Goal: Book appointment/travel/reservation

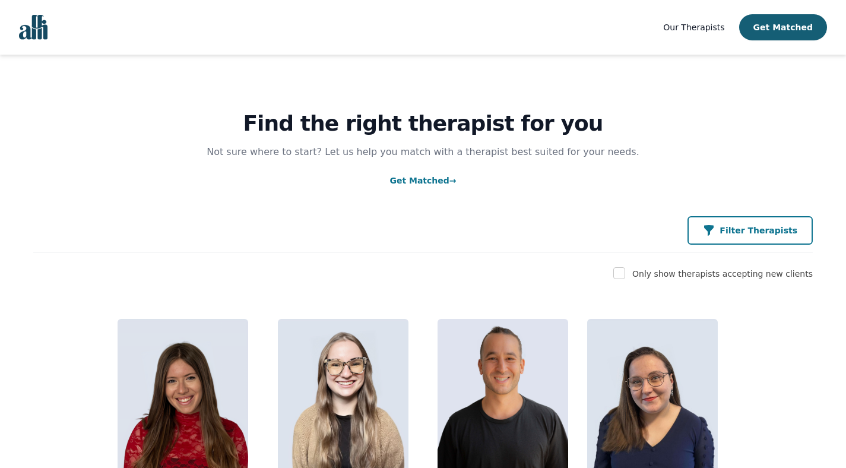
click at [742, 237] on button "Filter Therapists" at bounding box center [749, 230] width 125 height 28
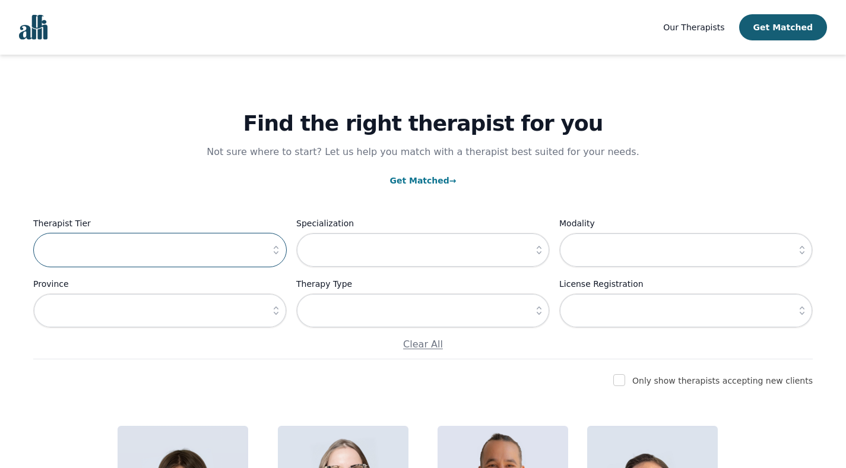
click at [209, 239] on input "text" at bounding box center [159, 250] width 253 height 34
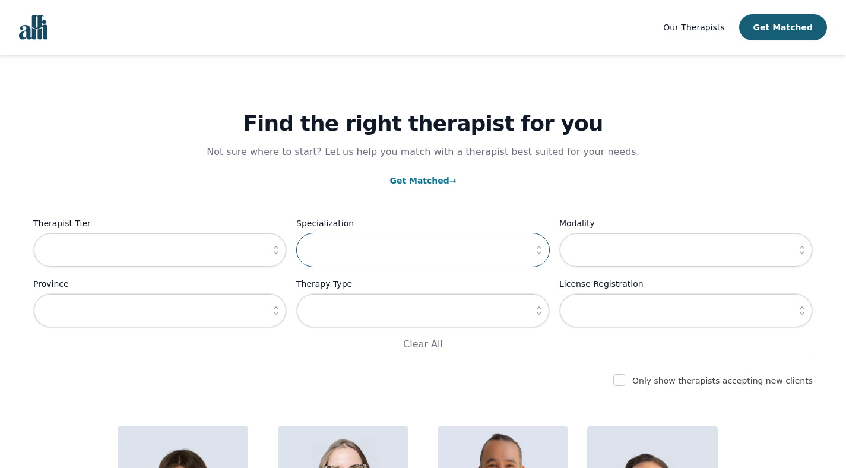
click at [354, 250] on input "text" at bounding box center [422, 250] width 253 height 34
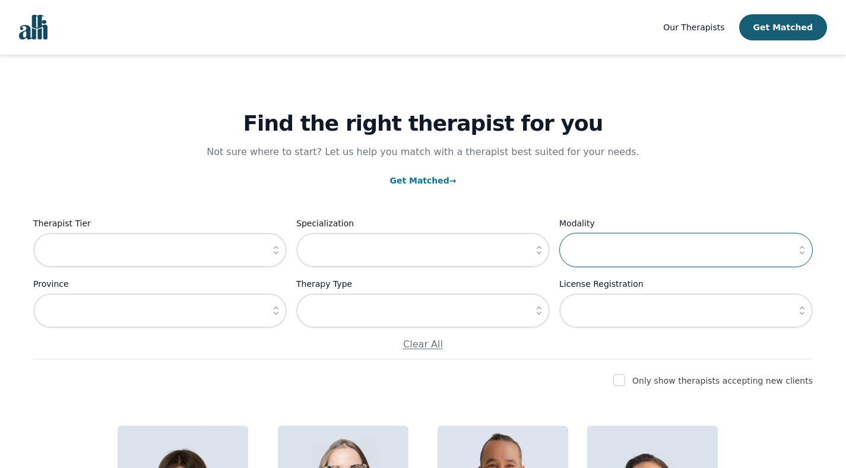
click at [571, 255] on input "text" at bounding box center [685, 250] width 253 height 34
click at [215, 311] on input "text" at bounding box center [159, 310] width 253 height 34
click at [343, 319] on input "text" at bounding box center [422, 310] width 253 height 34
click at [538, 317] on button "button" at bounding box center [538, 310] width 21 height 34
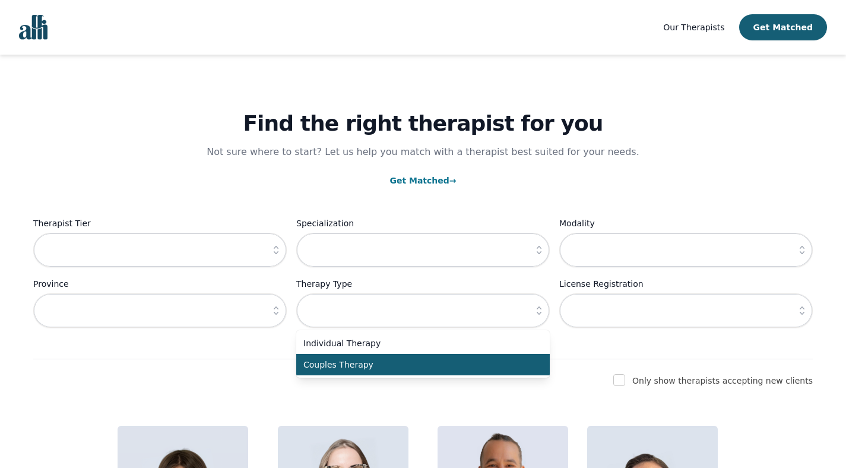
click at [356, 357] on li "Couples Therapy" at bounding box center [422, 364] width 253 height 21
type input "Couples Therapy"
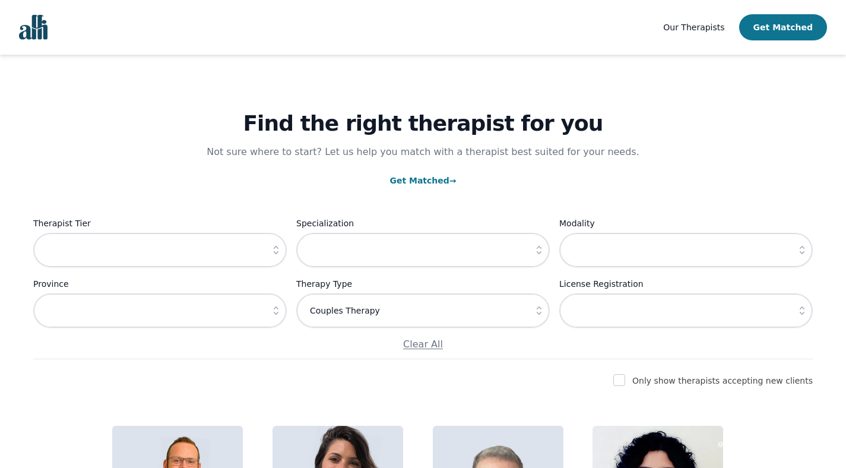
click at [778, 24] on button "Get Matched" at bounding box center [783, 27] width 88 height 26
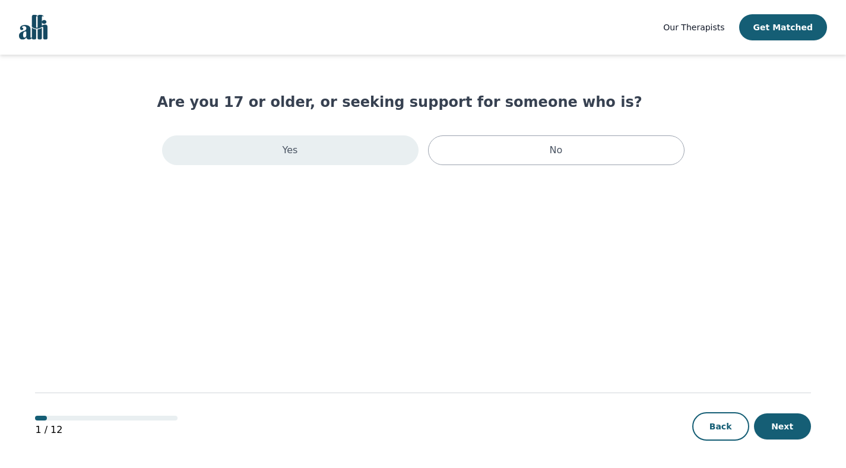
click at [278, 142] on div "Yes" at bounding box center [290, 150] width 256 height 30
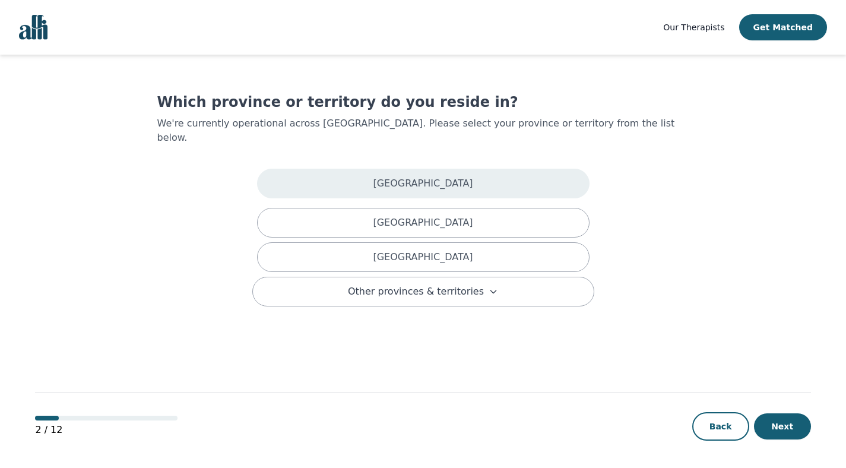
click at [455, 172] on div "[GEOGRAPHIC_DATA]" at bounding box center [423, 184] width 332 height 30
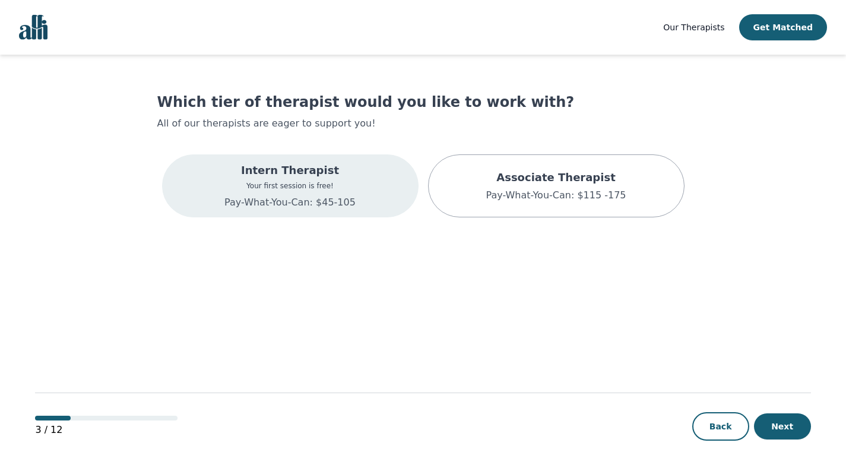
click at [272, 175] on p "Intern Therapist" at bounding box center [289, 170] width 131 height 17
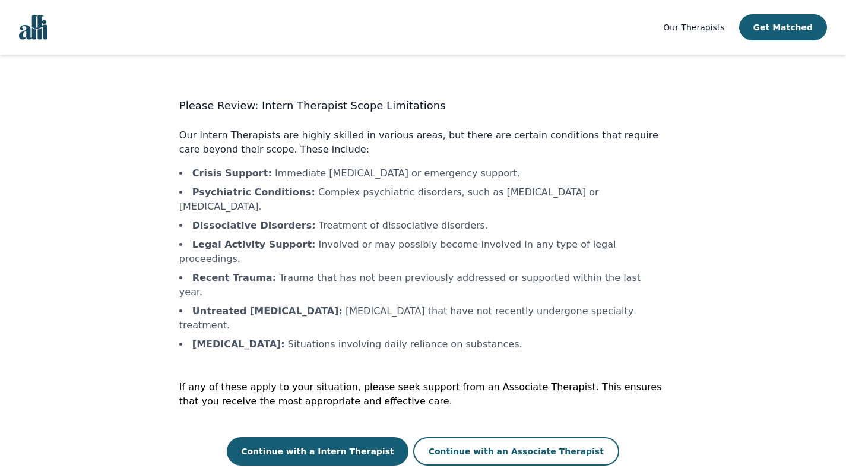
scroll to position [1, 0]
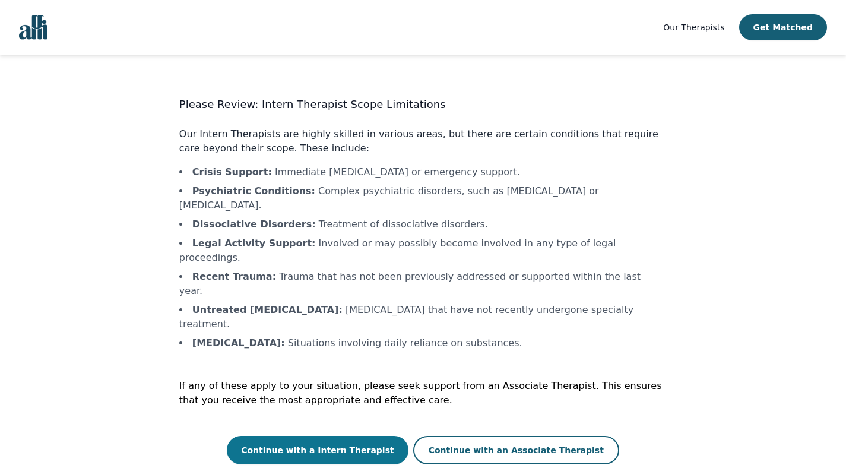
click at [323, 436] on button "Continue with a Intern Therapist" at bounding box center [318, 450] width 182 height 28
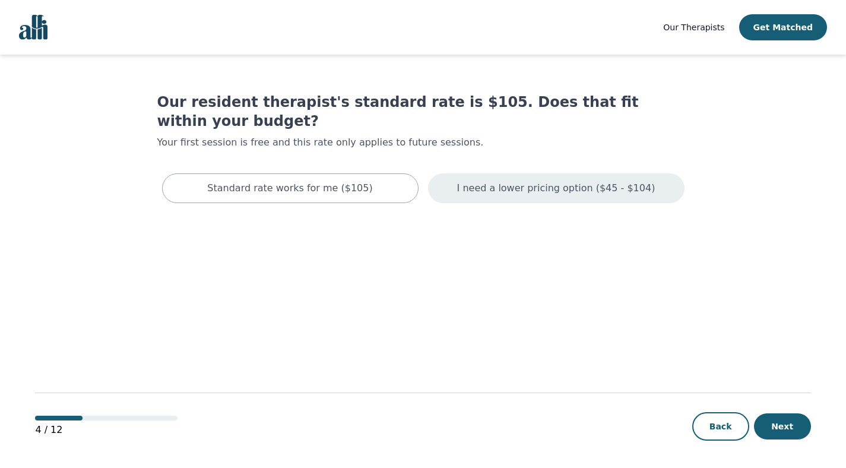
click at [551, 181] on p "I need a lower pricing option ($45 - $104)" at bounding box center [556, 188] width 198 height 14
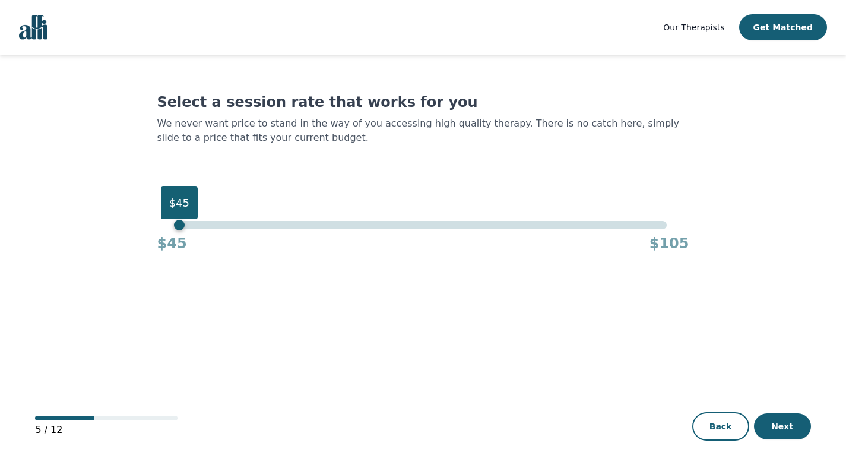
drag, startPoint x: 665, startPoint y: 224, endPoint x: 148, endPoint y: 190, distance: 518.0
click at [148, 190] on main "Select a session rate that works for you We never want price to stand in the wa…" at bounding box center [422, 262] width 775 height 414
click at [786, 429] on button "Next" at bounding box center [782, 426] width 57 height 26
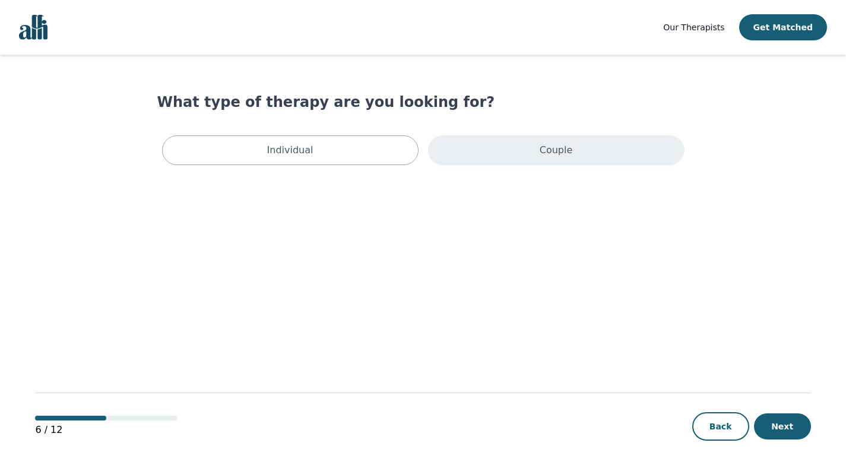
click at [567, 157] on div "Couple" at bounding box center [556, 150] width 256 height 30
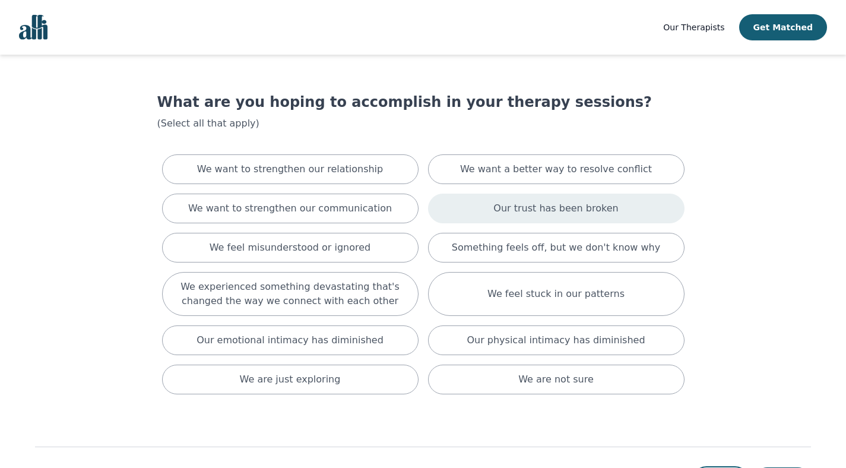
click at [567, 215] on div "Our trust has been broken" at bounding box center [556, 208] width 256 height 30
